Goal: Register for event/course

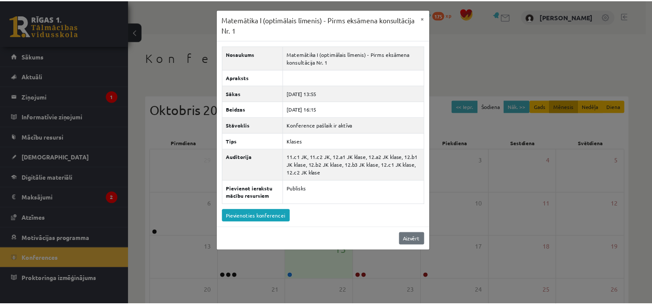
scroll to position [86, 0]
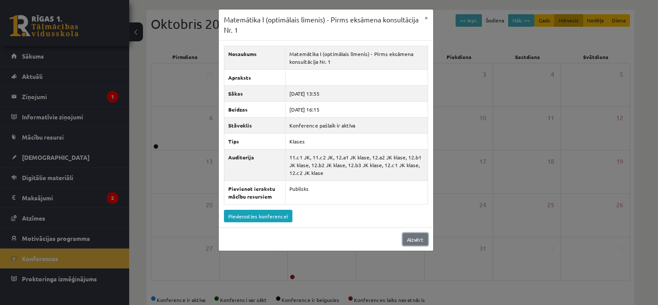
click at [410, 239] on link "Aizvērt" at bounding box center [415, 239] width 25 height 12
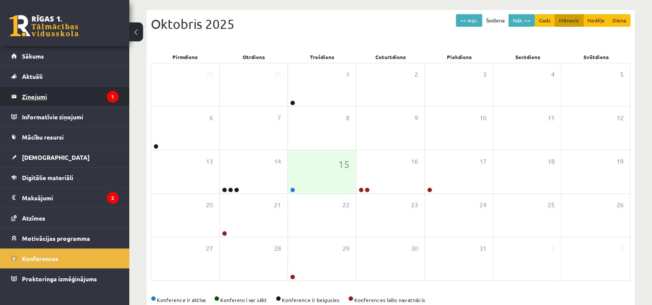
click at [103, 96] on legend "Ziņojumi 1" at bounding box center [70, 97] width 97 height 20
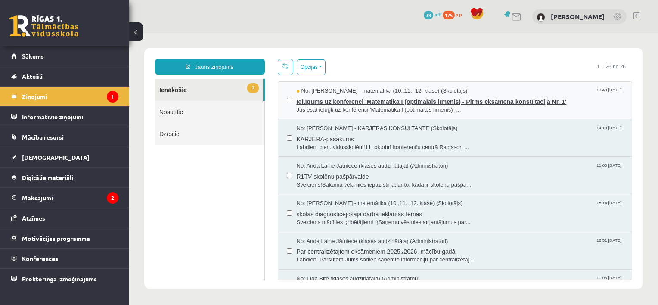
click at [361, 102] on span "Ielūgums uz konferenci 'Matemātika I (optimālais līmenis) - Pirms eksāmena kons…" at bounding box center [460, 100] width 327 height 11
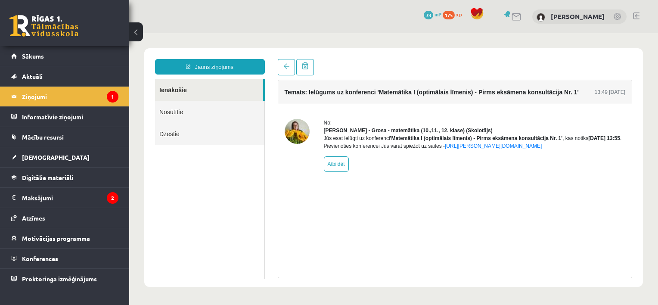
click at [43, 23] on link at bounding box center [43, 26] width 69 height 22
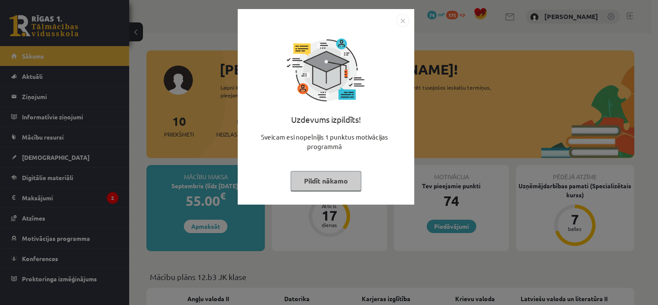
click at [338, 190] on div "Uzdevums izpildīts! Sveicam esi nopelnījis 1 punktus motivācijas programmā Pild…" at bounding box center [326, 113] width 166 height 172
click at [338, 186] on button "Pildīt nākamo" at bounding box center [326, 181] width 71 height 20
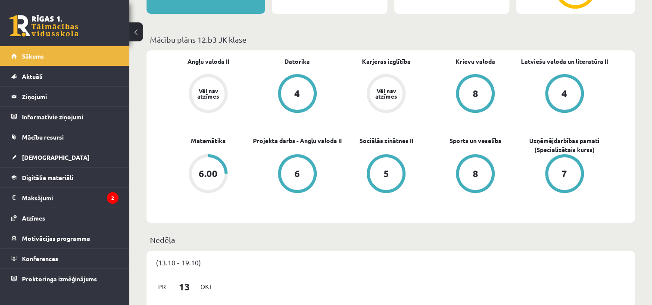
scroll to position [474, 0]
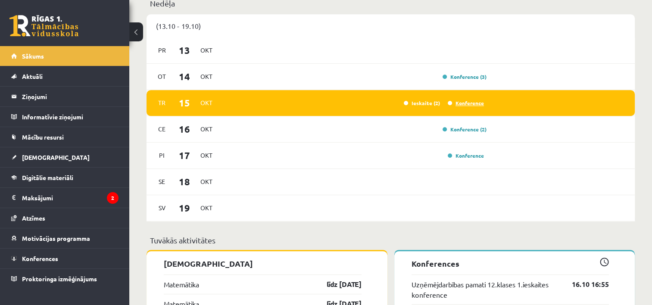
click at [477, 102] on link "Konference" at bounding box center [466, 103] width 36 height 7
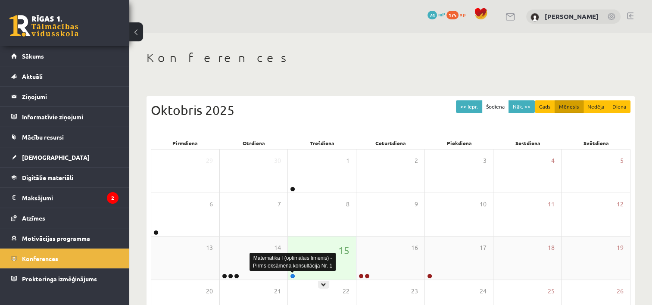
click at [295, 277] on link at bounding box center [292, 276] width 5 height 5
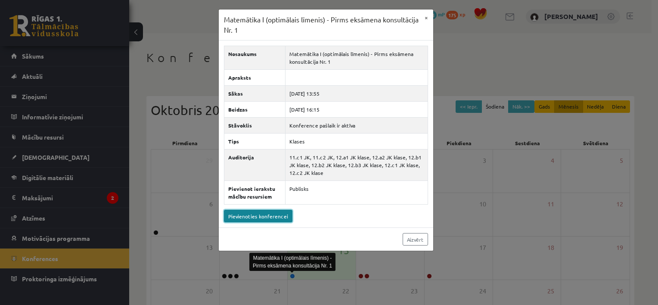
click at [283, 219] on link "Pievienoties konferencei" at bounding box center [258, 216] width 69 height 12
